Goal: Information Seeking & Learning: Learn about a topic

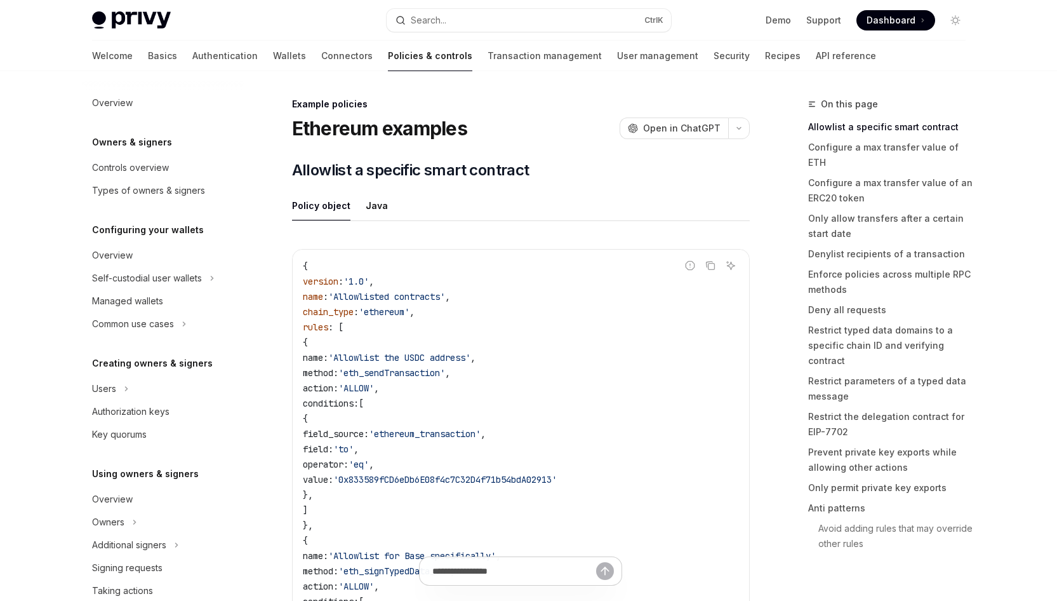
scroll to position [362, 0]
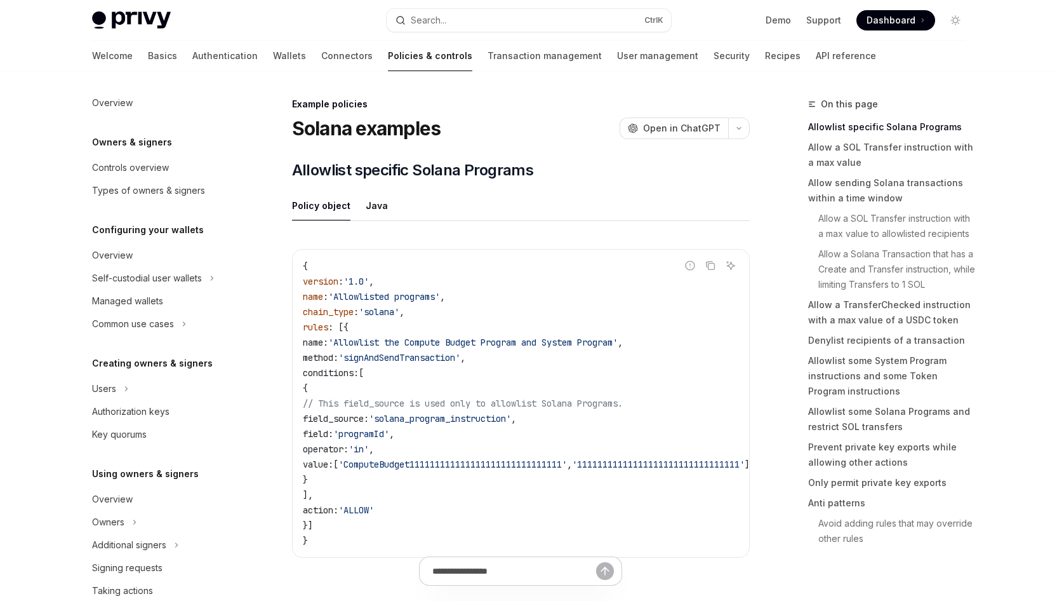
scroll to position [362, 0]
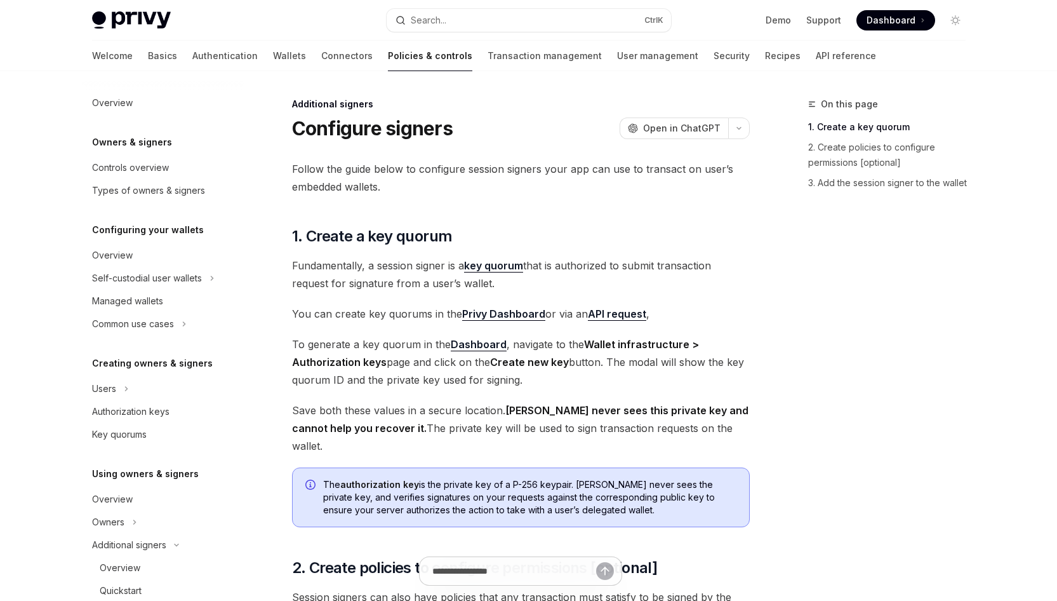
scroll to position [277, 0]
